Goal: Task Accomplishment & Management: Use online tool/utility

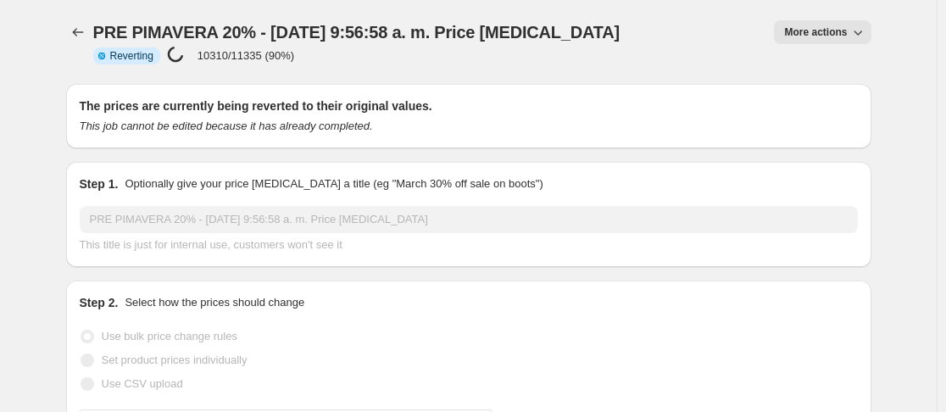
select select "percentage"
select select "no_change"
select select "collection"
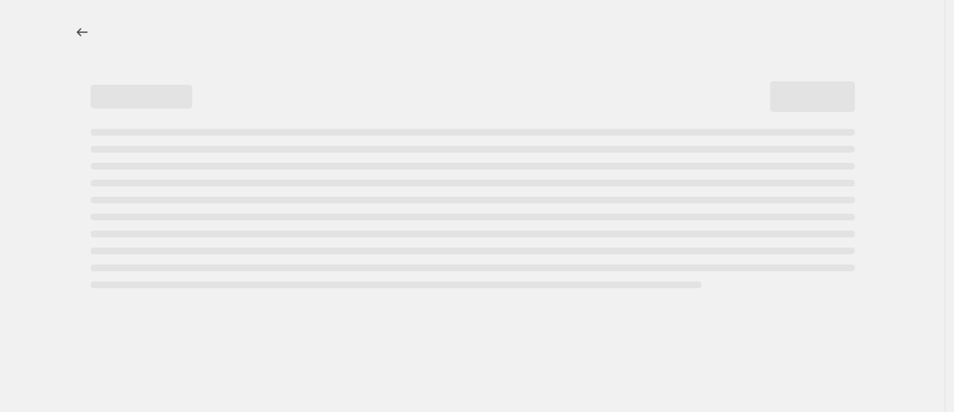
select select "percentage"
select select "no_change"
select select "collection"
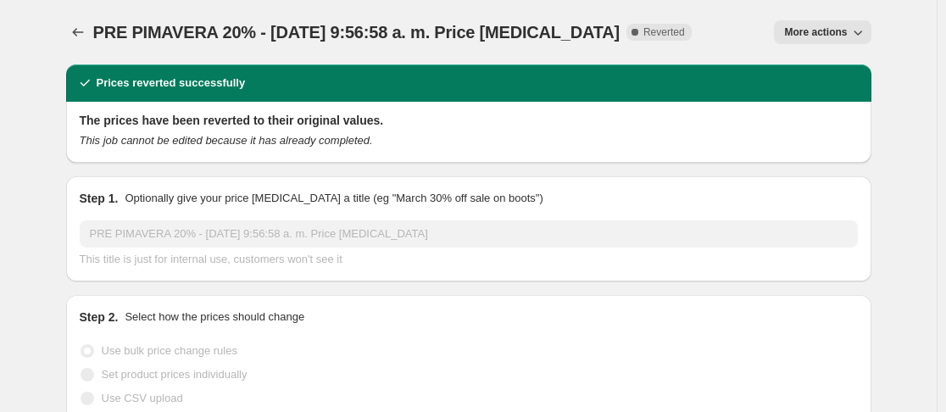
click at [806, 25] on button "More actions" at bounding box center [822, 32] width 97 height 24
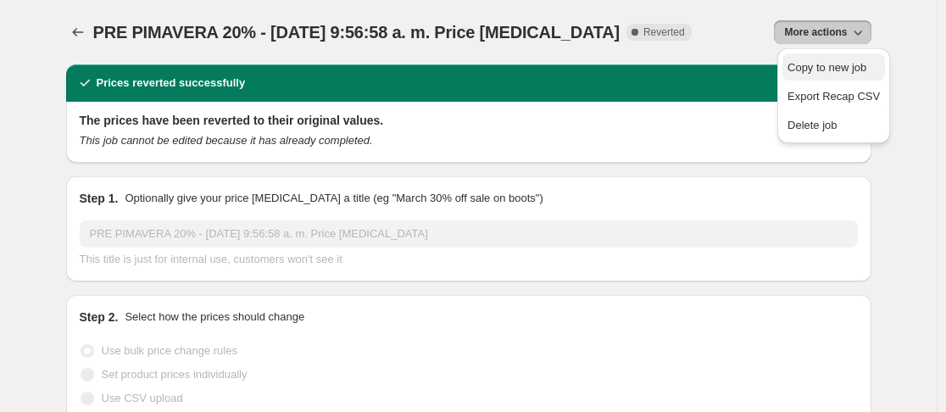
click at [817, 73] on span "Copy to new job" at bounding box center [826, 67] width 79 height 13
select select "percentage"
select select "no_change"
select select "collection"
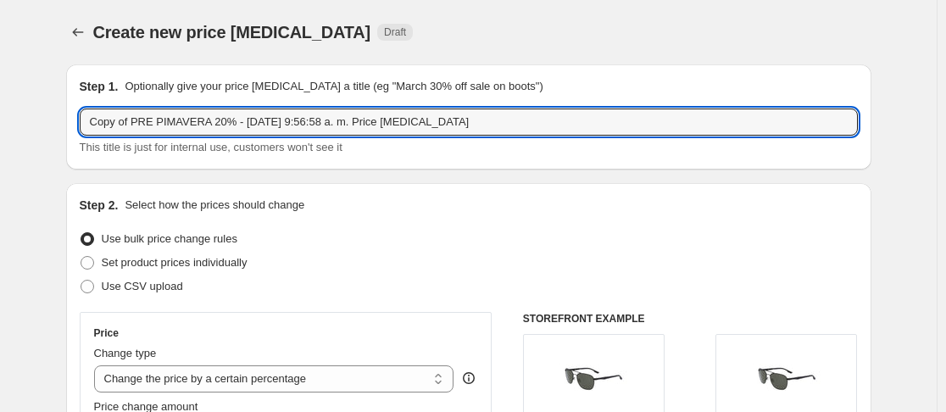
drag, startPoint x: 140, startPoint y: 123, endPoint x: 44, endPoint y: 125, distance: 95.8
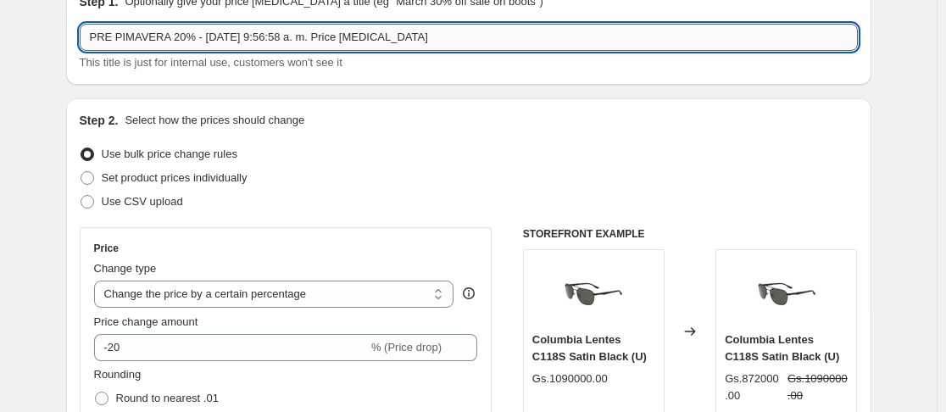
click at [296, 42] on input "PRE PIMAVERA 20% - [DATE] 9:56:58 a. m. Price [MEDICAL_DATA]" at bounding box center [469, 37] width 778 height 27
drag, startPoint x: 341, startPoint y: 41, endPoint x: 365, endPoint y: 42, distance: 24.6
click at [365, 42] on input "PRE PIMAVERA 20% - [DATE] 22:56:58 a. m. Price [MEDICAL_DATA]" at bounding box center [469, 37] width 778 height 27
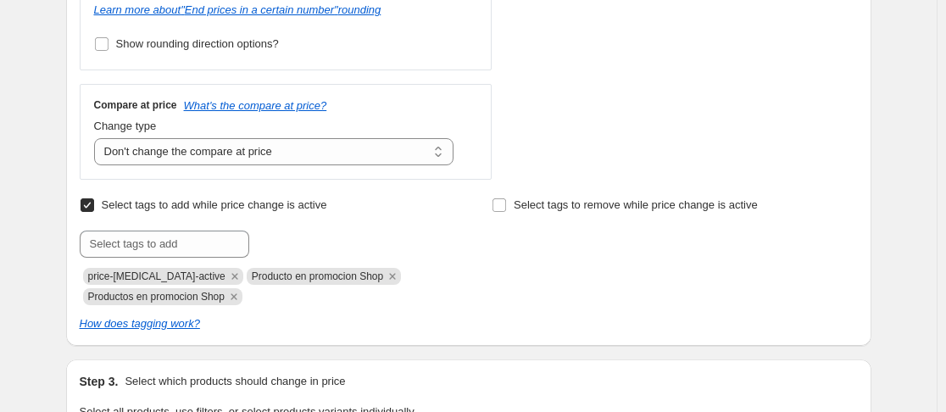
scroll to position [678, 0]
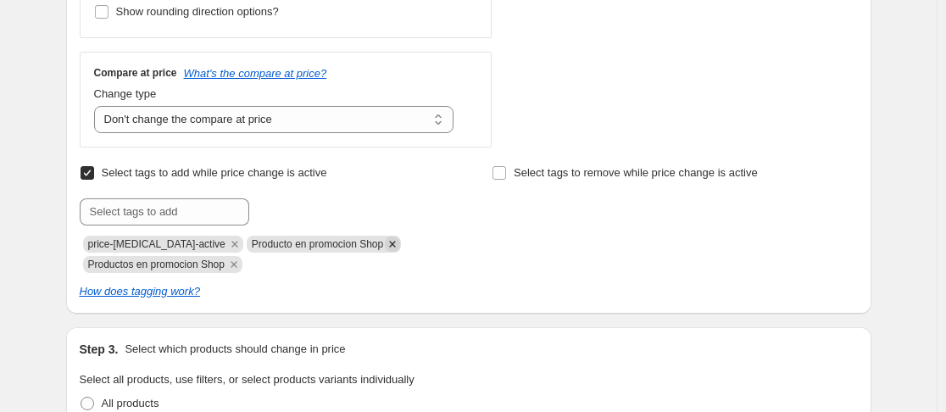
type input "PRE PIMAVERA 20% - [DATE] 22:56:58 Price [MEDICAL_DATA]"
click at [386, 242] on icon "Remove Producto en promocion Shop" at bounding box center [392, 243] width 15 height 15
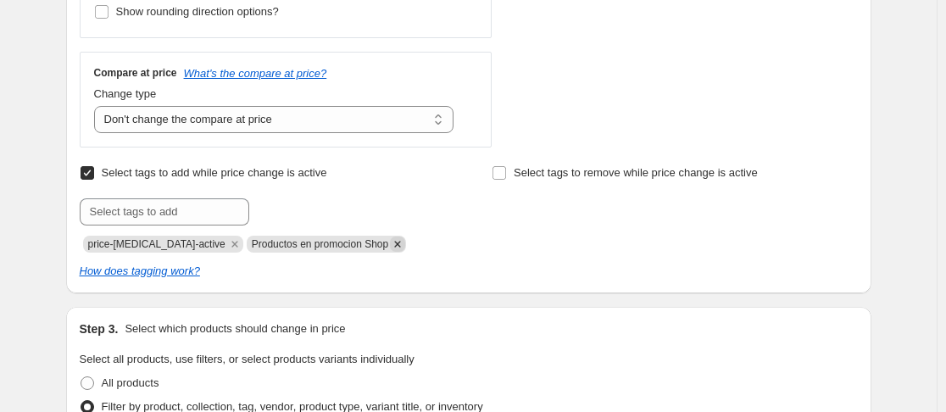
click at [393, 248] on icon "Remove Productos en promocion Shop" at bounding box center [397, 243] width 15 height 15
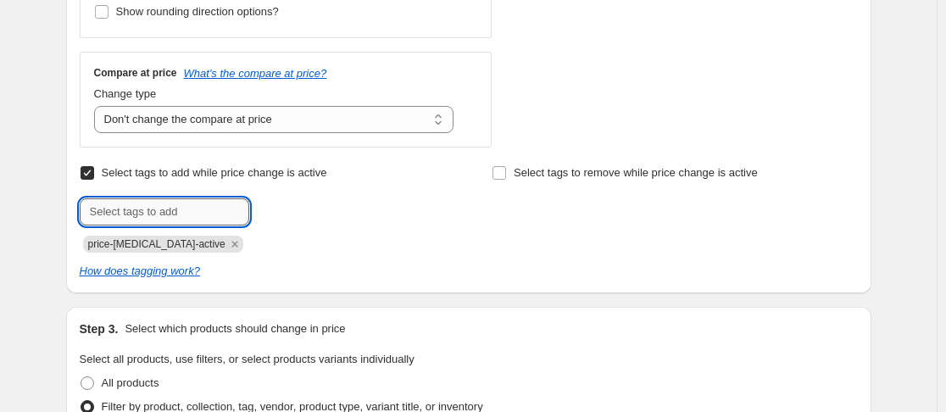
click at [164, 213] on input "text" at bounding box center [165, 211] width 170 height 27
type input "producto en promocion shopify"
click at [301, 209] on span "producto en ..." at bounding box center [321, 210] width 70 height 12
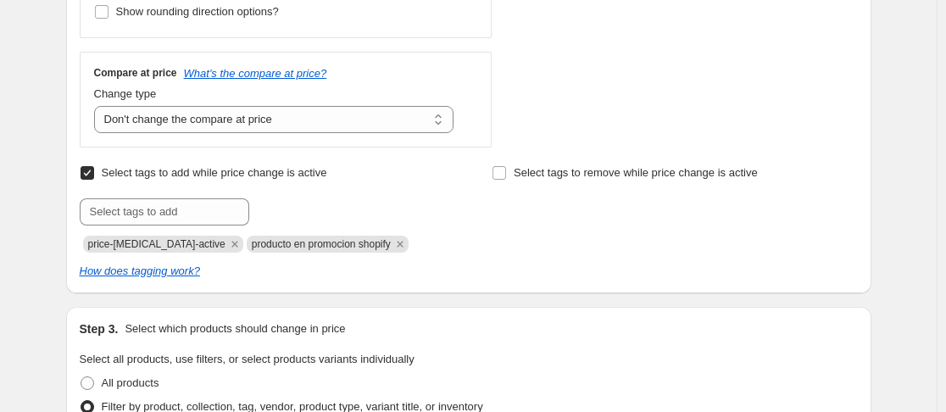
click at [315, 245] on span "producto en promocion shopify" at bounding box center [321, 244] width 139 height 12
copy span "producto en promocion shopify"
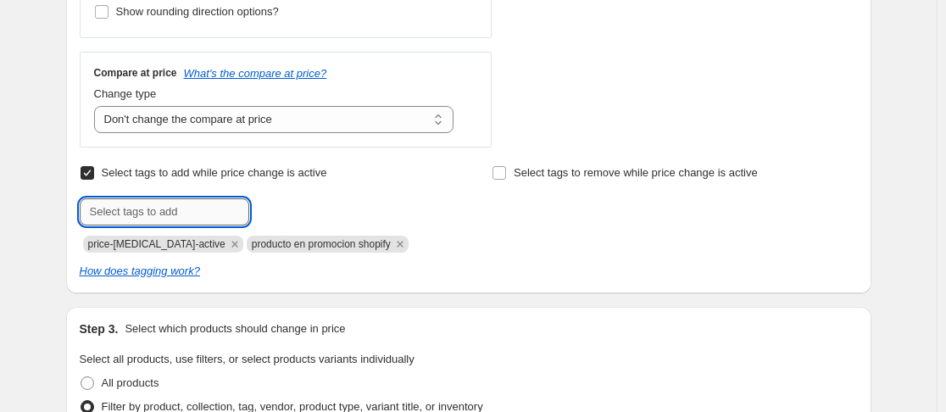
click at [158, 212] on input "text" at bounding box center [165, 211] width 170 height 27
paste input "producto en promocion shopify"
click at [125, 216] on input "producto en promocion shopify" at bounding box center [165, 211] width 170 height 27
type input "productos en promocion shopify"
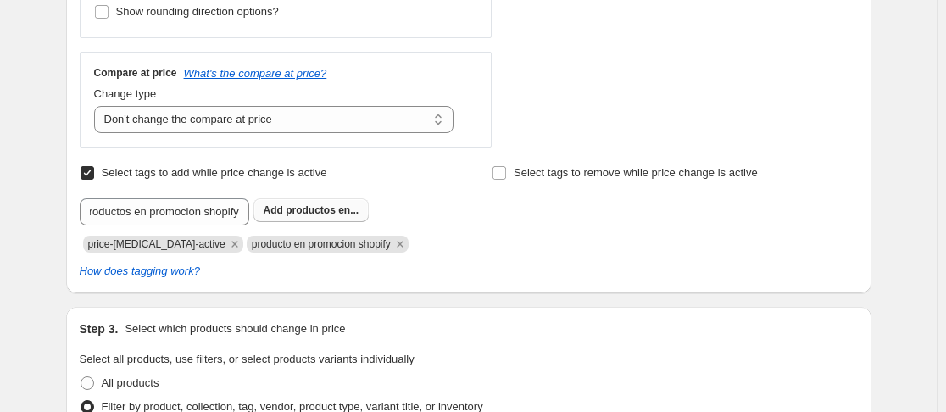
click at [292, 214] on span "productos en..." at bounding box center [322, 210] width 73 height 12
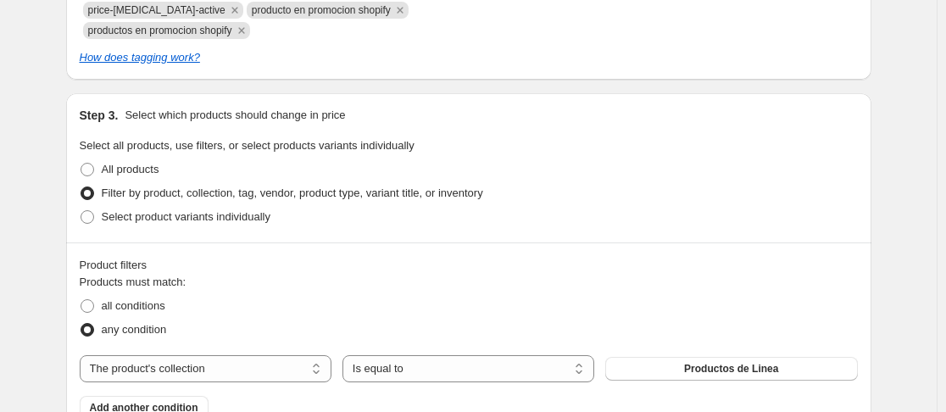
scroll to position [1017, 0]
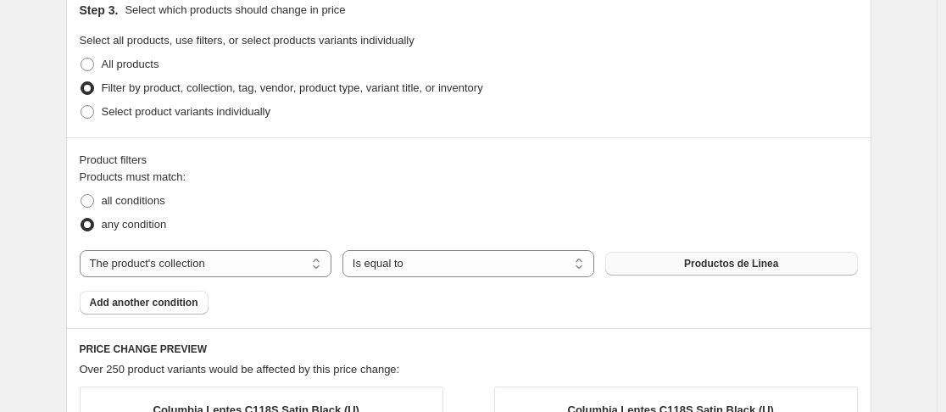
click at [717, 260] on span "Productos de Linea" at bounding box center [731, 264] width 94 height 14
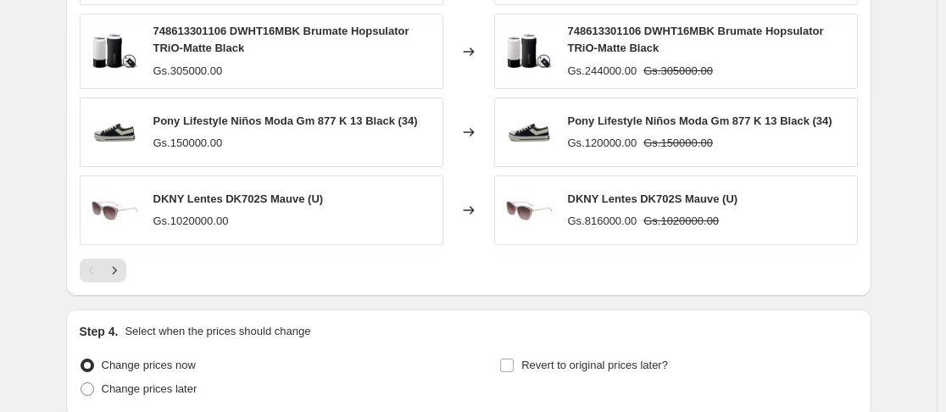
scroll to position [1611, 0]
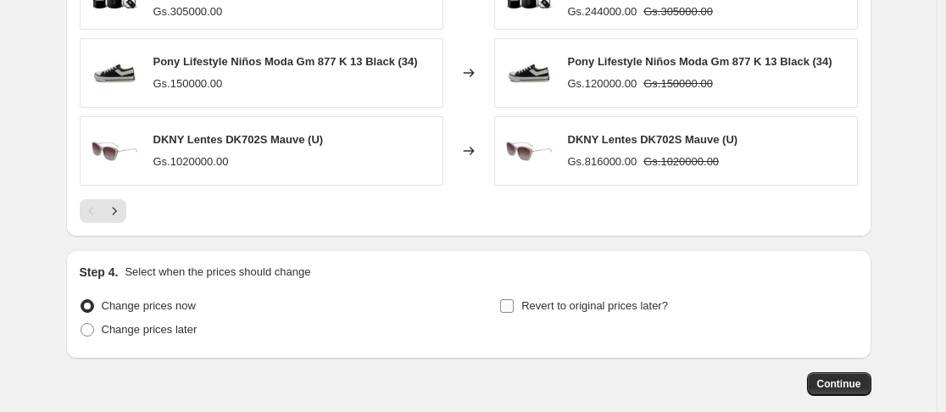
click at [514, 312] on input "Revert to original prices later?" at bounding box center [507, 306] width 14 height 14
checkbox input "true"
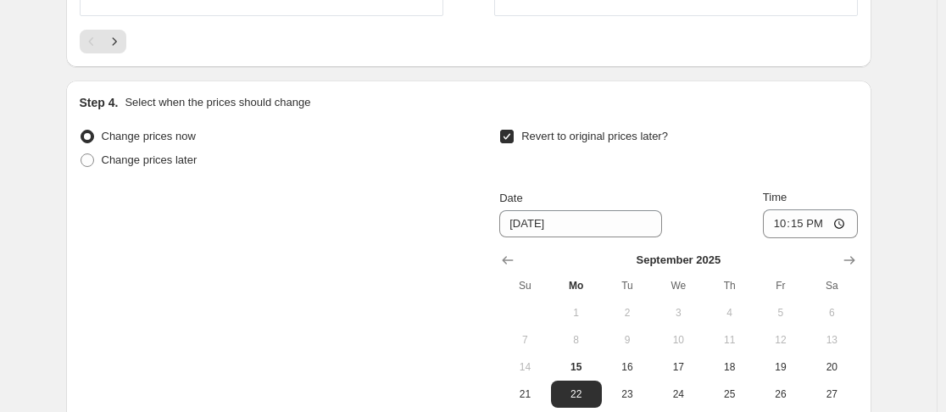
scroll to position [1865, 0]
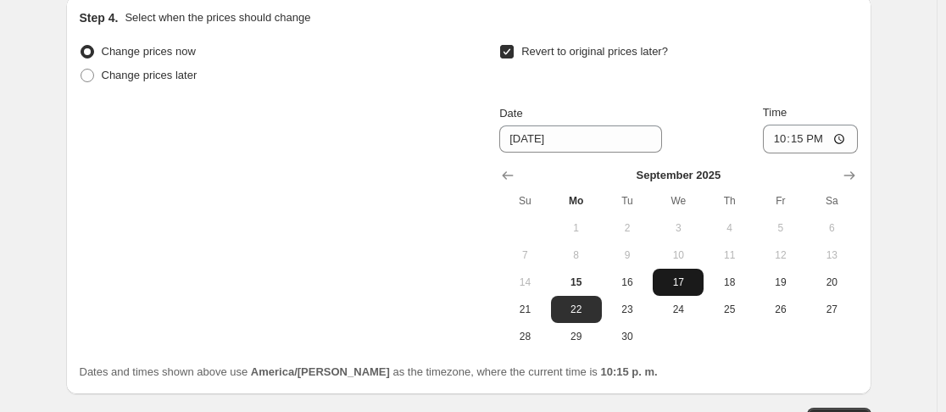
click at [676, 282] on span "17" at bounding box center [677, 282] width 37 height 14
type input "[DATE]"
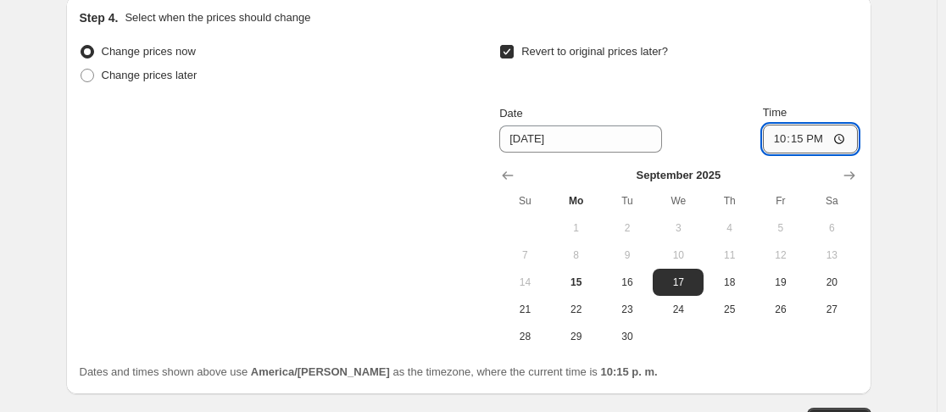
click at [803, 142] on input "22:15" at bounding box center [810, 139] width 95 height 29
type input "23:59"
click at [812, 78] on div "Revert to original prices later?" at bounding box center [678, 65] width 358 height 51
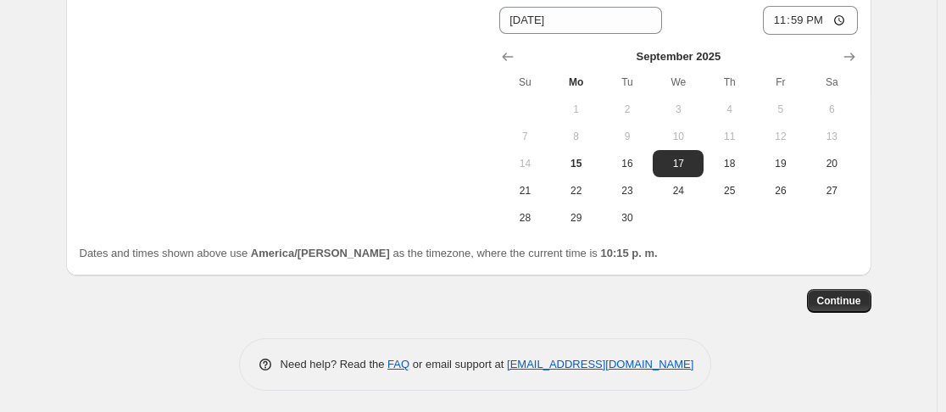
scroll to position [1988, 0]
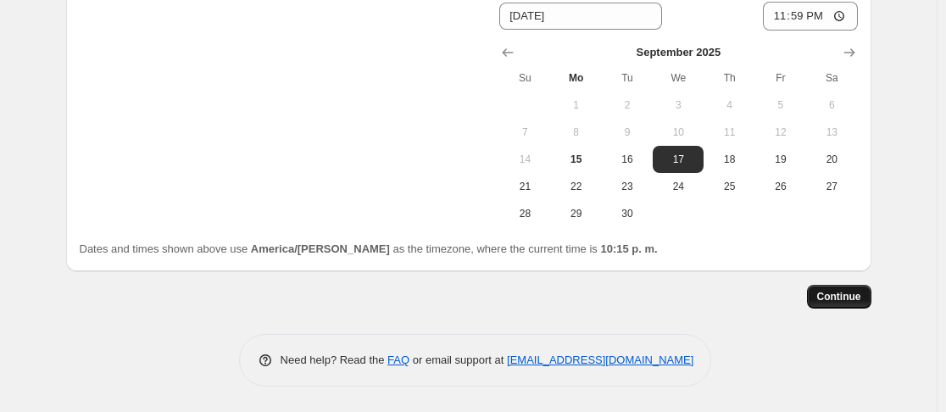
click at [854, 295] on span "Continue" at bounding box center [839, 297] width 44 height 14
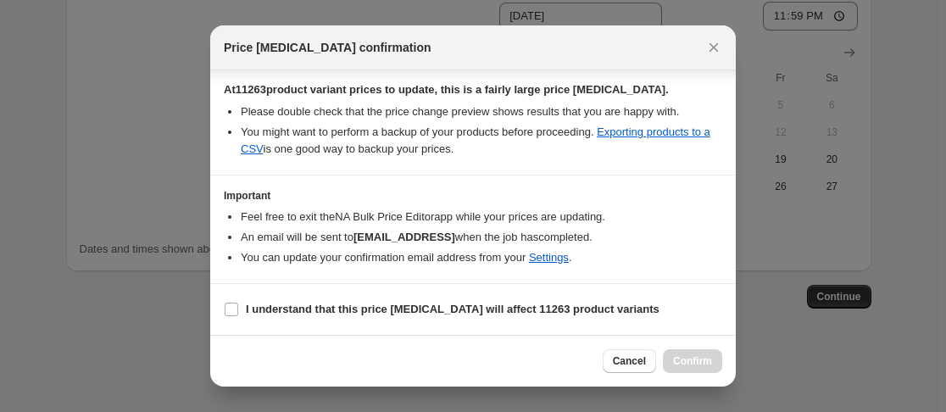
scroll to position [387, 0]
click at [239, 310] on label "I understand that this price [MEDICAL_DATA] will affect 11263 product variants" at bounding box center [442, 310] width 436 height 24
click at [238, 310] on input "I understand that this price [MEDICAL_DATA] will affect 11263 product variants" at bounding box center [232, 310] width 14 height 14
checkbox input "true"
click at [693, 365] on span "Confirm" at bounding box center [692, 361] width 39 height 14
